Goal: Task Accomplishment & Management: Complete application form

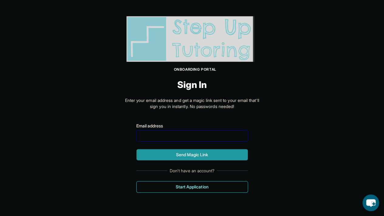
click at [186, 139] on input "Email address" at bounding box center [192, 136] width 112 height 12
type input "**********"
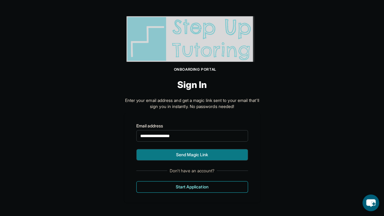
click at [194, 155] on button "Send Magic Link" at bounding box center [192, 155] width 112 height 12
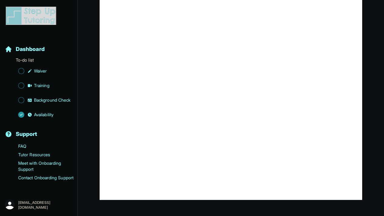
scroll to position [107, 0]
